Goal: Task Accomplishment & Management: Use online tool/utility

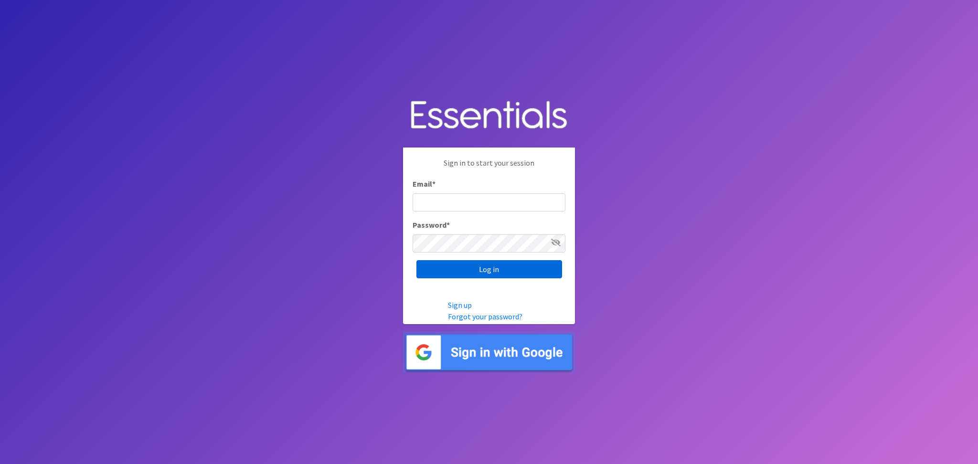
type input "analisacantu@austindiapers.org"
click at [521, 262] on input "Log in" at bounding box center [489, 269] width 146 height 18
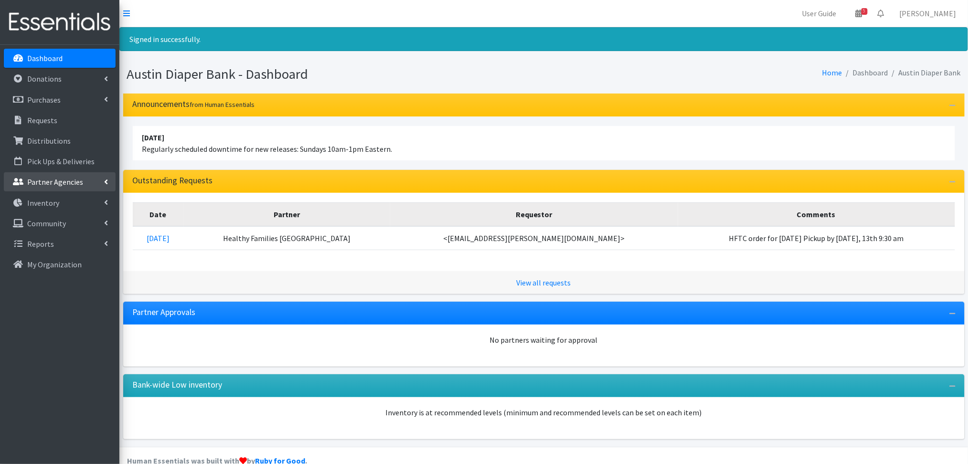
click at [59, 192] on li "Partner Agencies All Partners Partner Announcement" at bounding box center [60, 182] width 112 height 21
click at [61, 198] on link "Inventory" at bounding box center [60, 202] width 112 height 19
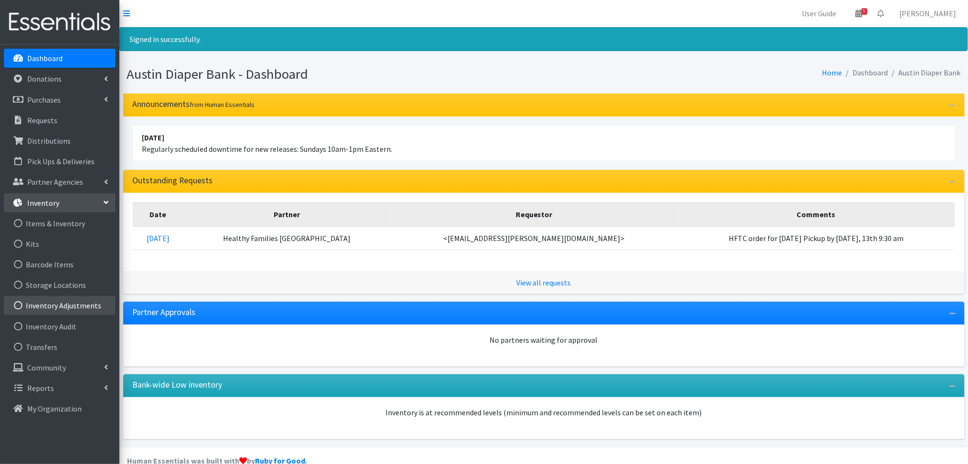
drag, startPoint x: 88, startPoint y: 308, endPoint x: 119, endPoint y: 315, distance: 31.9
click at [88, 309] on link "Inventory Adjustments" at bounding box center [60, 305] width 112 height 19
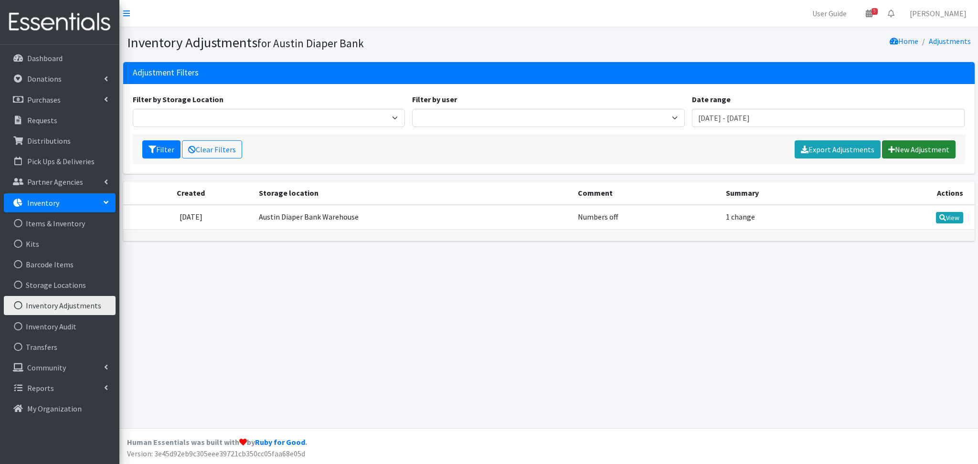
click at [919, 149] on link "New Adjustment" at bounding box center [919, 149] width 74 height 18
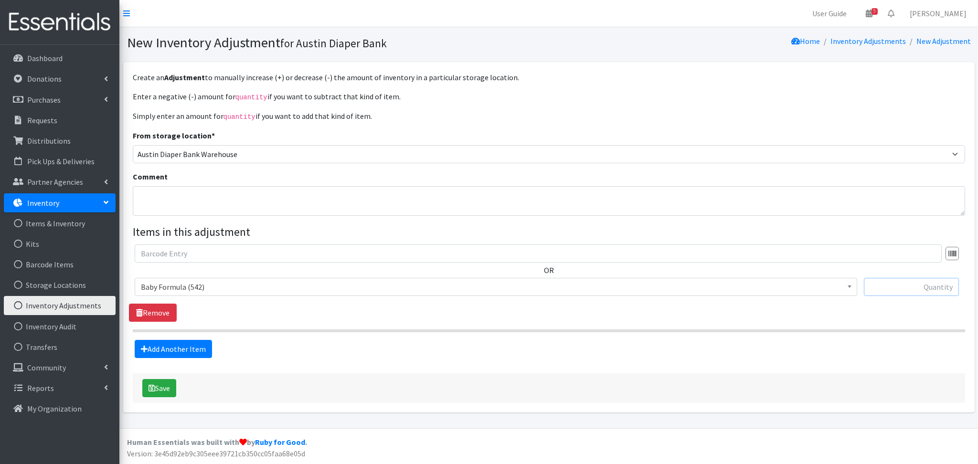
click at [908, 290] on input "text" at bounding box center [911, 287] width 95 height 18
type input "-17"
click at [399, 197] on textarea "Comment" at bounding box center [549, 201] width 832 height 30
type textarea "Expired/About to Expire - Analisa"
click at [959, 281] on input "-17" at bounding box center [911, 287] width 95 height 18
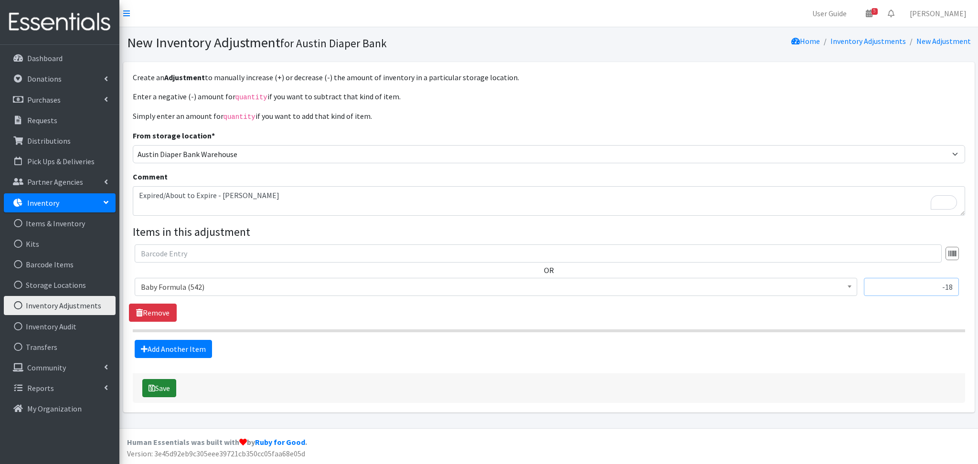
type input "-18"
click at [154, 394] on button "Save" at bounding box center [159, 388] width 34 height 18
